Goal: Use online tool/utility: Utilize a website feature to perform a specific function

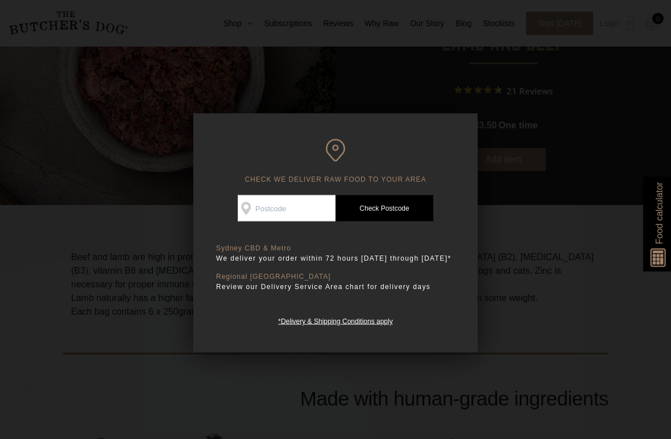
scroll to position [142, 0]
click at [489, 302] on div at bounding box center [335, 219] width 671 height 439
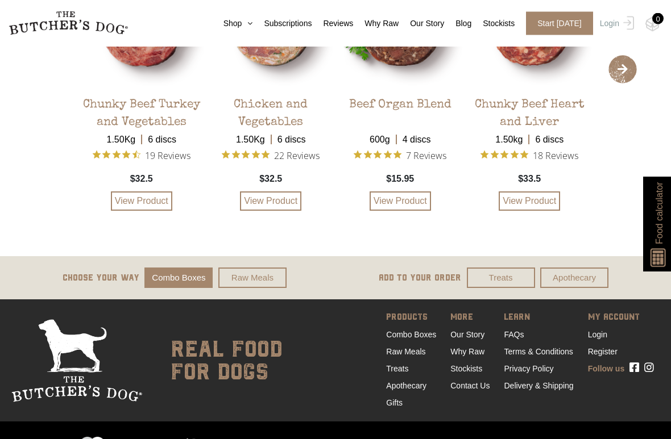
scroll to position [3413, 0]
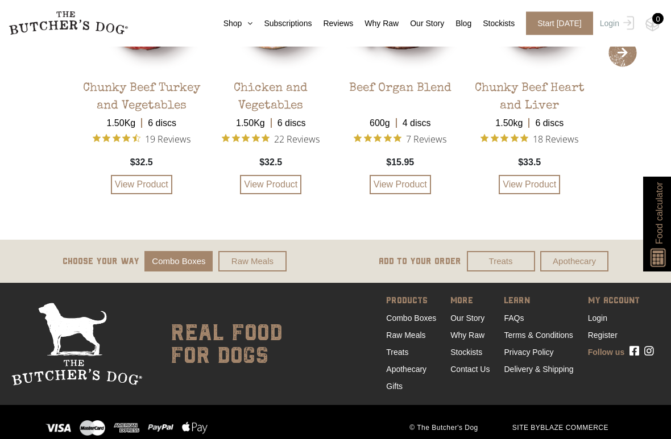
click at [245, 273] on link "Raw Meals" at bounding box center [252, 262] width 68 height 21
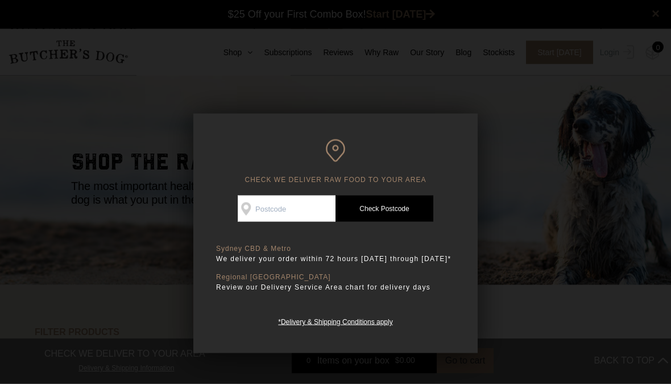
click at [529, 279] on div at bounding box center [335, 192] width 671 height 384
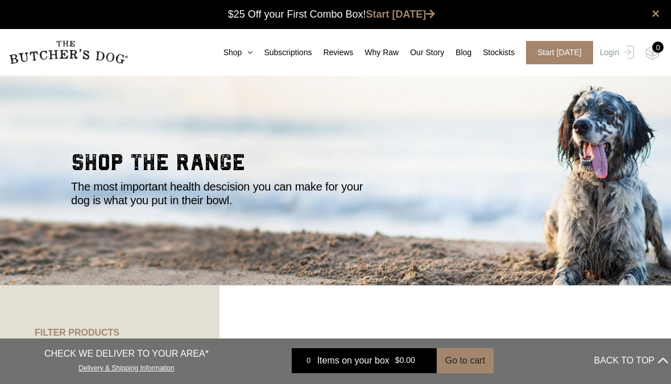
click at [248, 53] on icon at bounding box center [247, 52] width 11 height 8
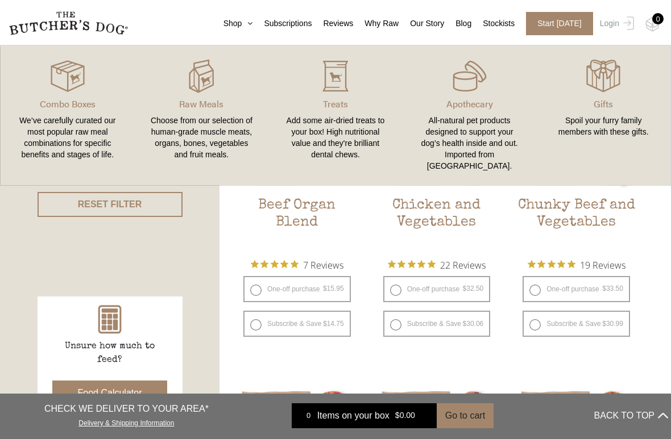
scroll to position [280, 0]
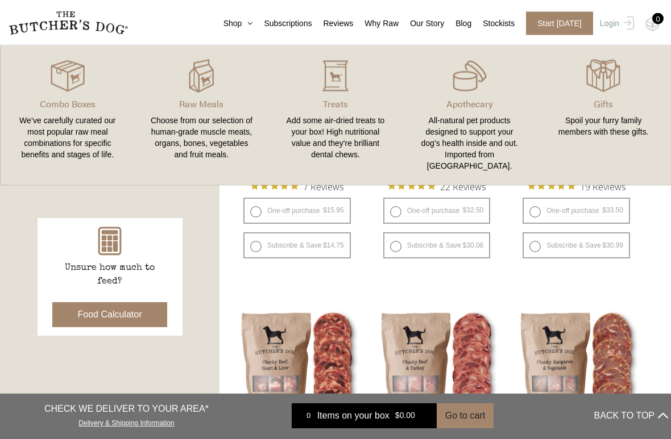
click at [124, 320] on button "Food Calculator" at bounding box center [109, 315] width 115 height 25
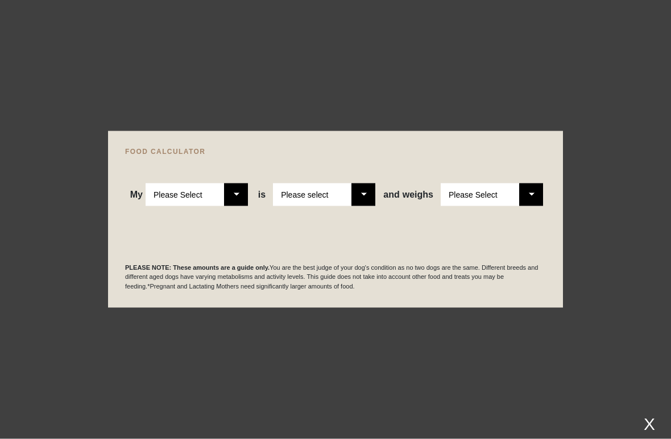
scroll to position [357, 0]
click at [241, 205] on select "Please Select Adult Dog Puppy" at bounding box center [197, 195] width 102 height 23
select select "puppy"
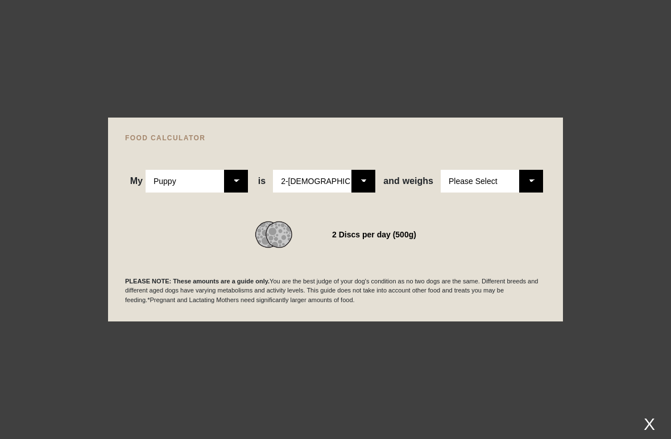
click at [365, 183] on select "Please Select 2-[DEMOGRAPHIC_DATA] 4-[DEMOGRAPHIC_DATA] 6-[DEMOGRAPHIC_DATA] 8-…" at bounding box center [324, 181] width 102 height 23
select select "8"
click at [522, 182] on select "Please Select 1kg 2kg 3kg 4kg 5kg 6kg 7kg 8kg 9kg 10kg 11kg 12kg 13kg 14kg 15kg…" at bounding box center [492, 181] width 102 height 23
select select "6"
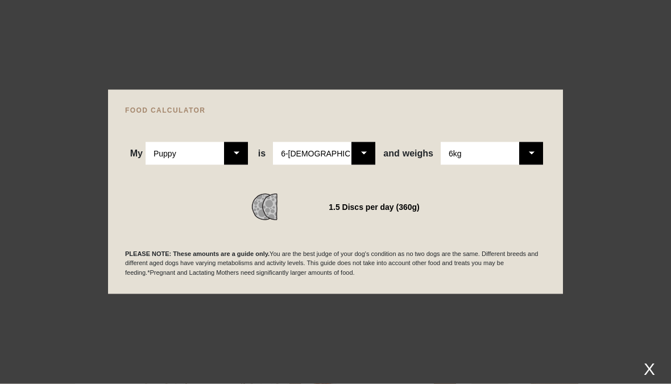
scroll to position [233, 0]
